Goal: Find contact information: Find contact information

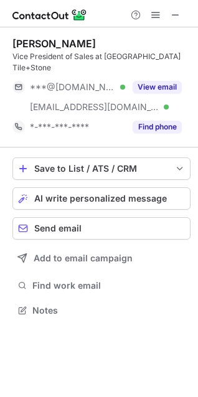
scroll to position [290, 198]
click at [176, 11] on span at bounding box center [176, 15] width 10 height 10
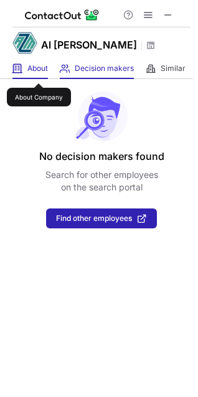
click at [38, 70] on span "About" at bounding box center [37, 69] width 21 height 10
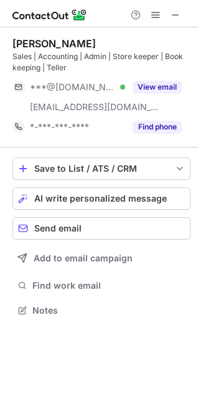
scroll to position [302, 198]
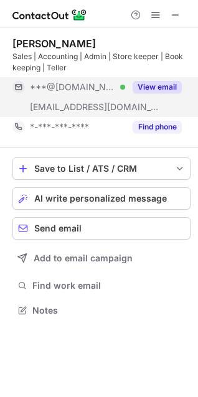
click at [159, 88] on button "View email" at bounding box center [157, 87] width 49 height 12
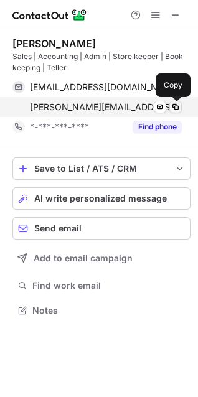
click at [172, 108] on span at bounding box center [176, 107] width 10 height 10
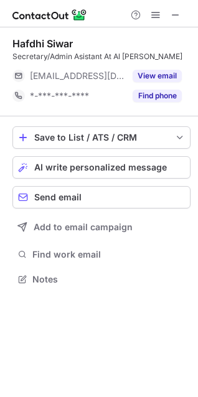
scroll to position [270, 198]
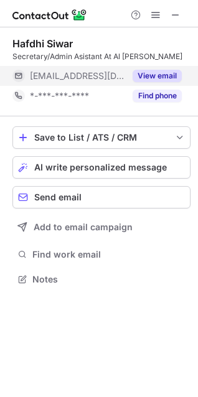
click at [158, 71] on button "View email" at bounding box center [157, 76] width 49 height 12
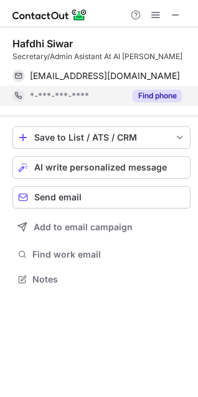
click at [166, 95] on button "Find phone" at bounding box center [157, 96] width 49 height 12
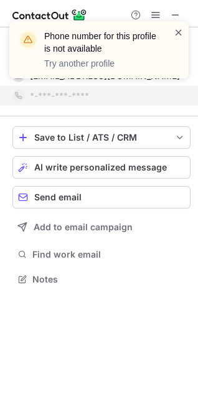
click at [175, 34] on span at bounding box center [179, 32] width 10 height 12
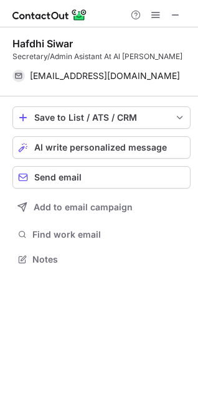
scroll to position [250, 198]
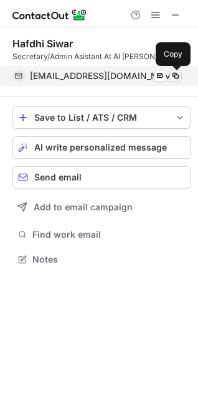
click at [179, 77] on span at bounding box center [176, 76] width 10 height 10
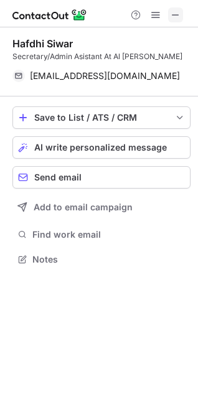
click at [179, 19] on span at bounding box center [176, 15] width 10 height 10
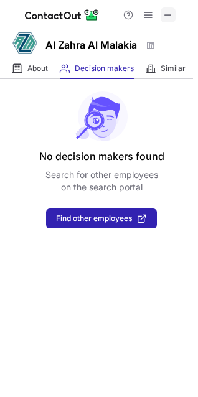
click at [174, 18] on button at bounding box center [168, 14] width 15 height 15
